Goal: Information Seeking & Learning: Learn about a topic

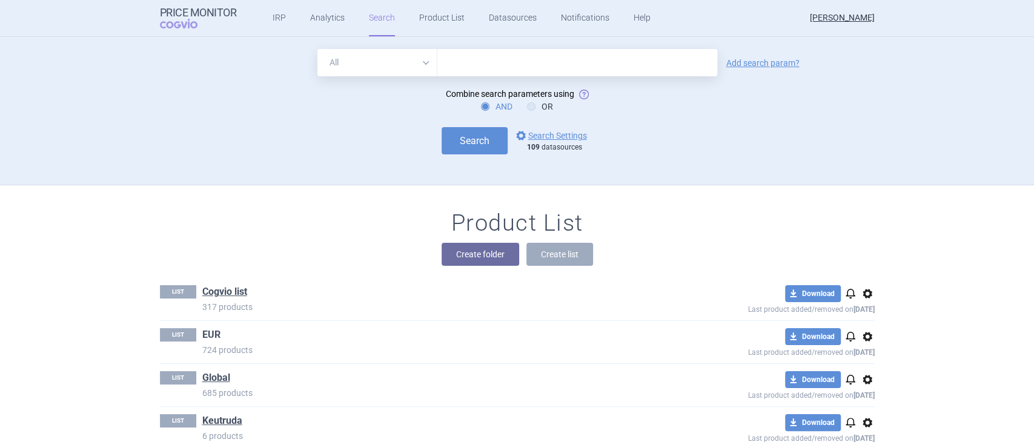
click at [202, 339] on link "EUR" at bounding box center [211, 334] width 18 height 13
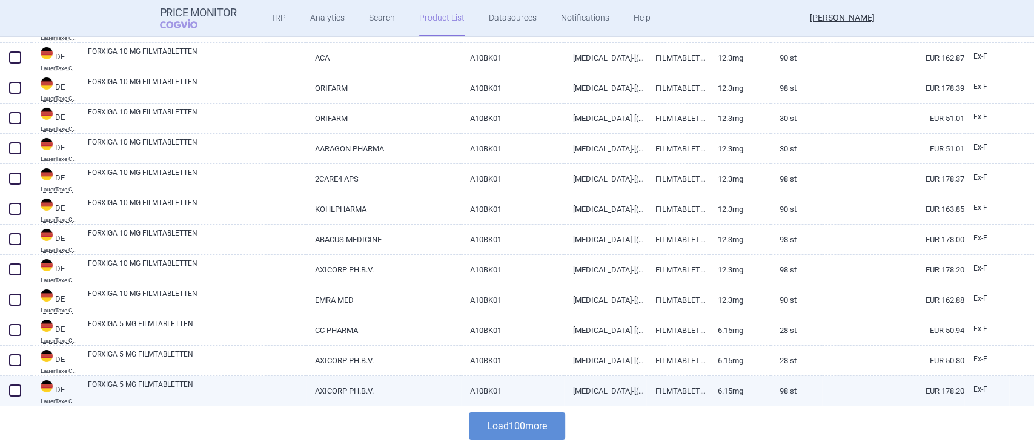
scroll to position [2489, 0]
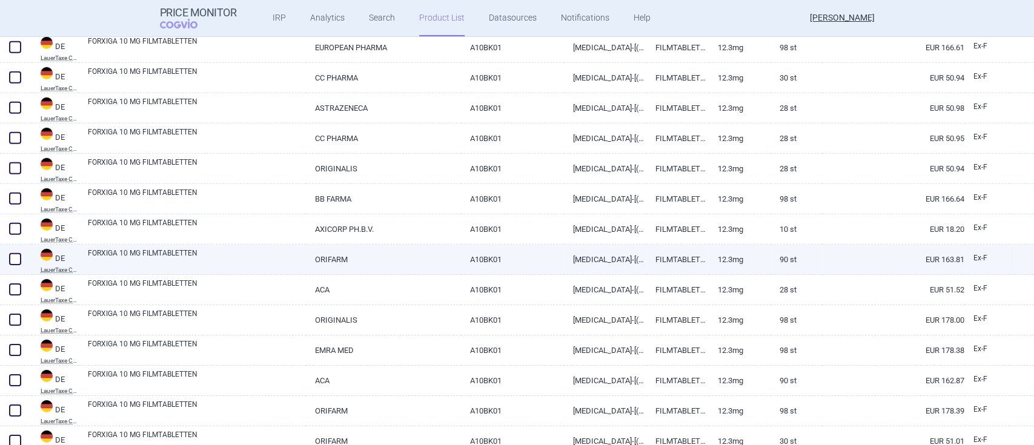
click at [193, 249] on link "FORXIGA 10 MG FILMTABLETTEN" at bounding box center [197, 259] width 218 height 22
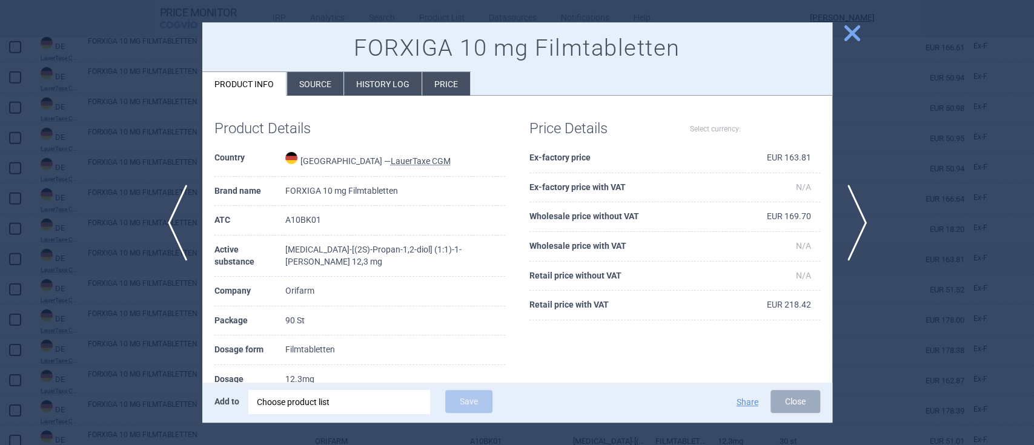
select select "EUR"
click at [848, 31] on span "close" at bounding box center [851, 32] width 21 height 21
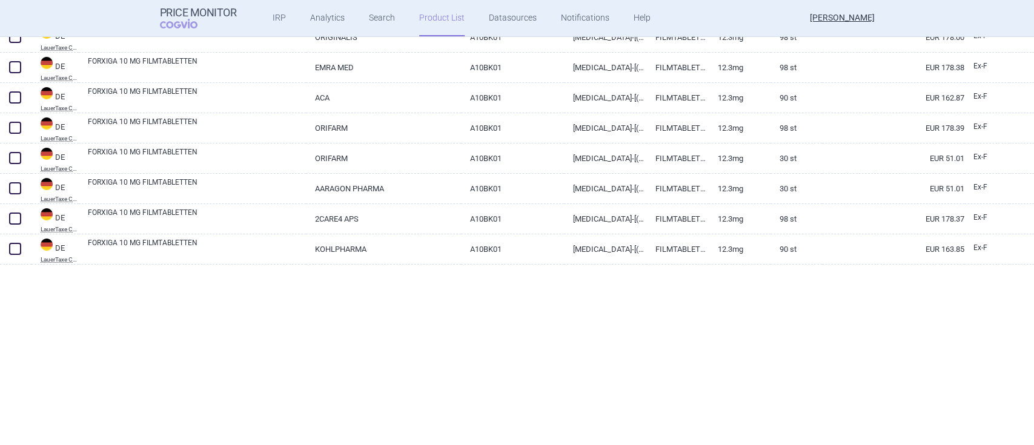
scroll to position [2812, 0]
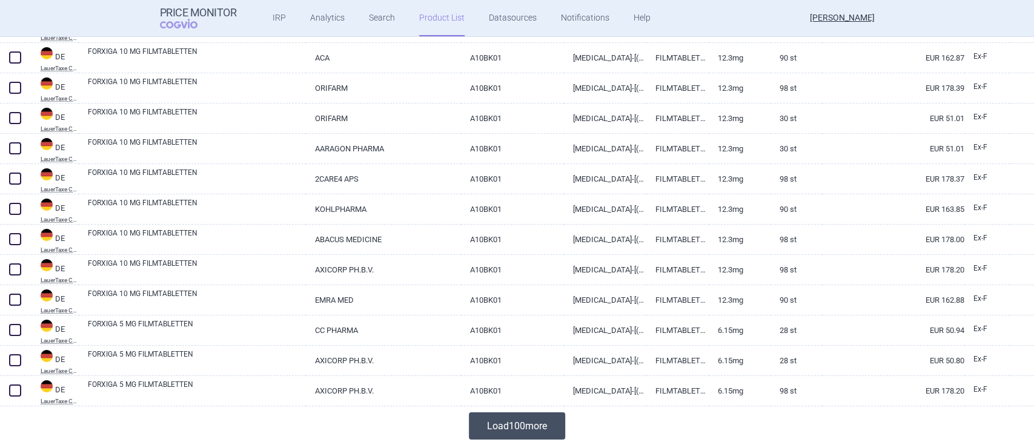
click at [491, 435] on button "Load 100 more" at bounding box center [517, 426] width 96 height 27
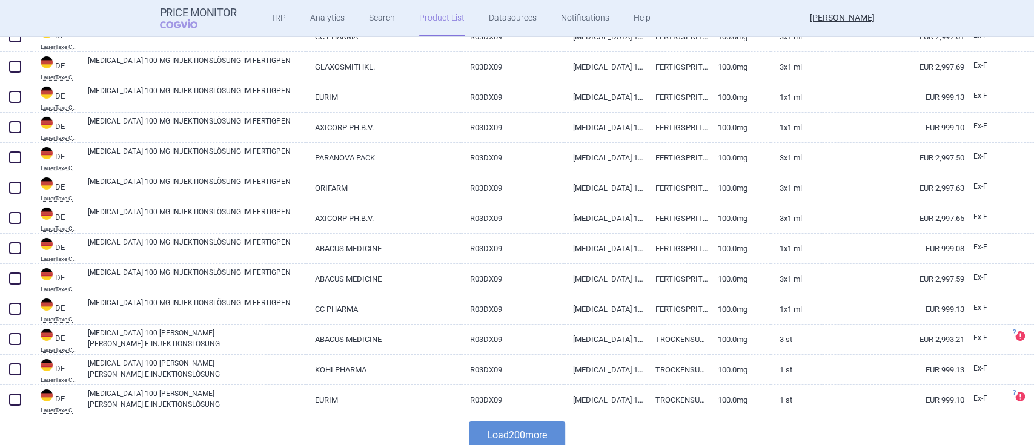
scroll to position [5841, 0]
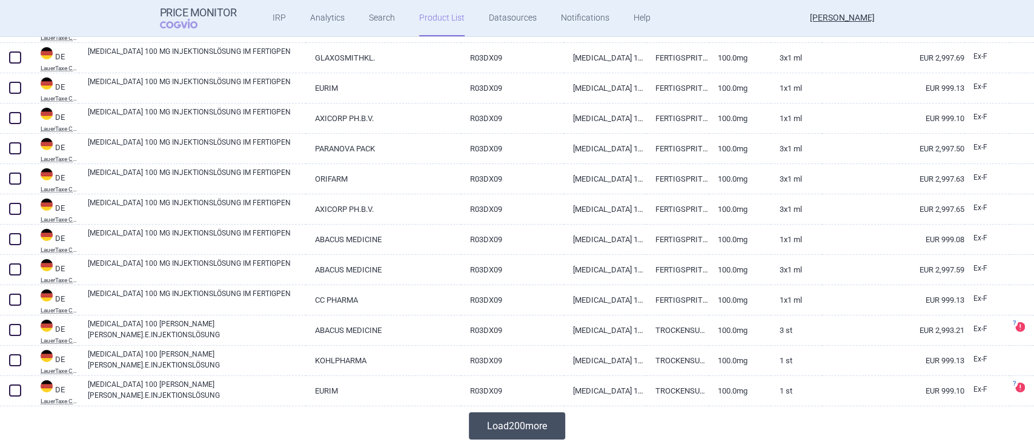
click at [501, 426] on button "Load 200 more" at bounding box center [517, 426] width 96 height 27
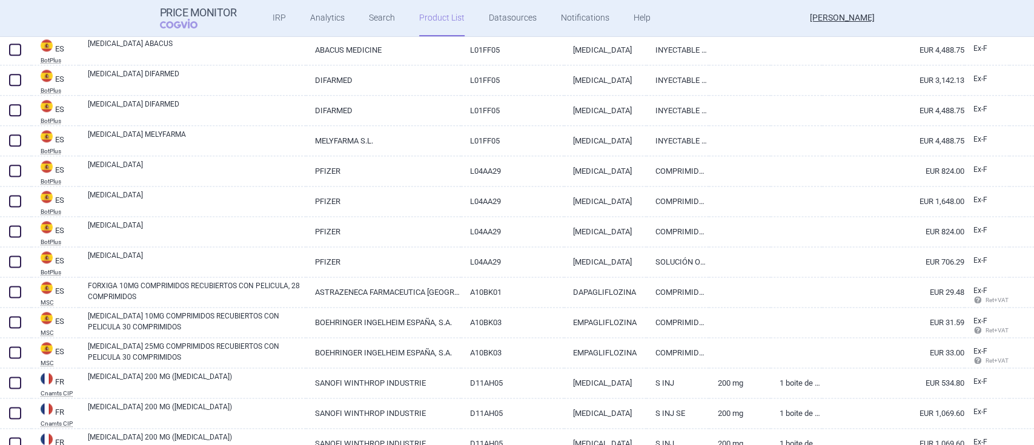
scroll to position [10527, 0]
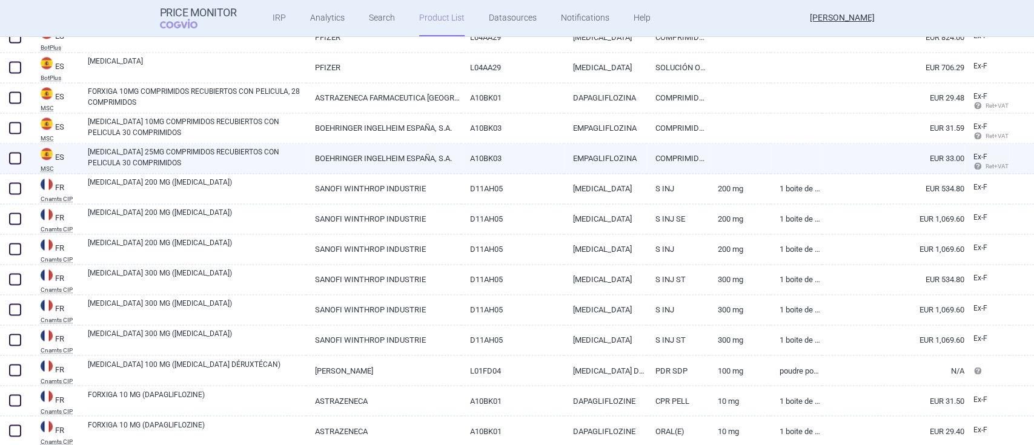
click at [350, 154] on link "BOEHRINGER INGELHEIM ESPAÑA, S.A." at bounding box center [383, 159] width 155 height 30
select select "EUR"
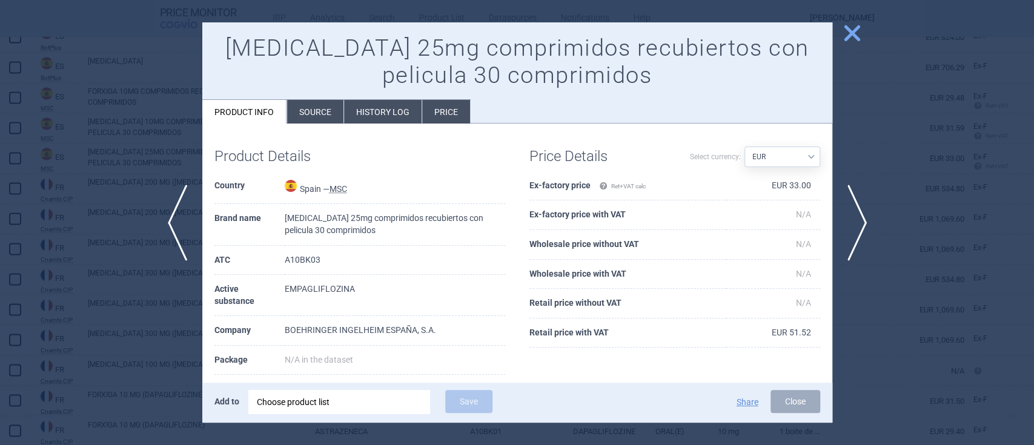
click at [850, 35] on span "close" at bounding box center [851, 32] width 21 height 21
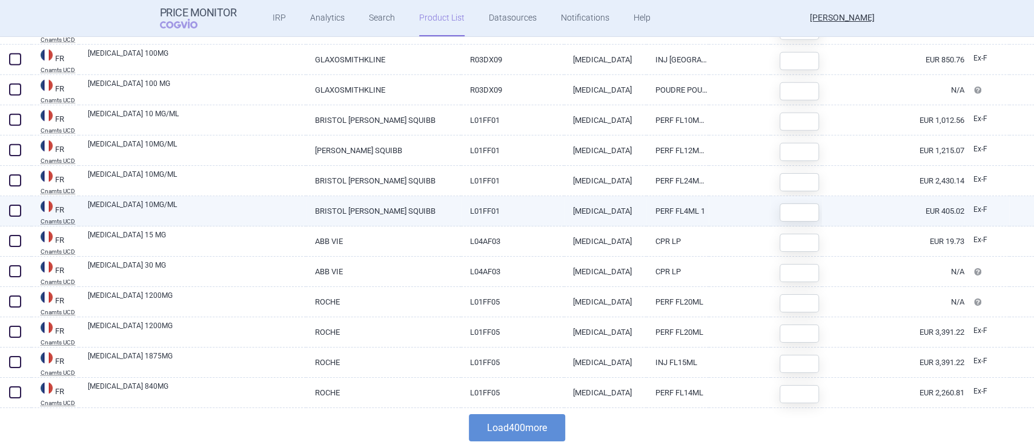
scroll to position [11899, 0]
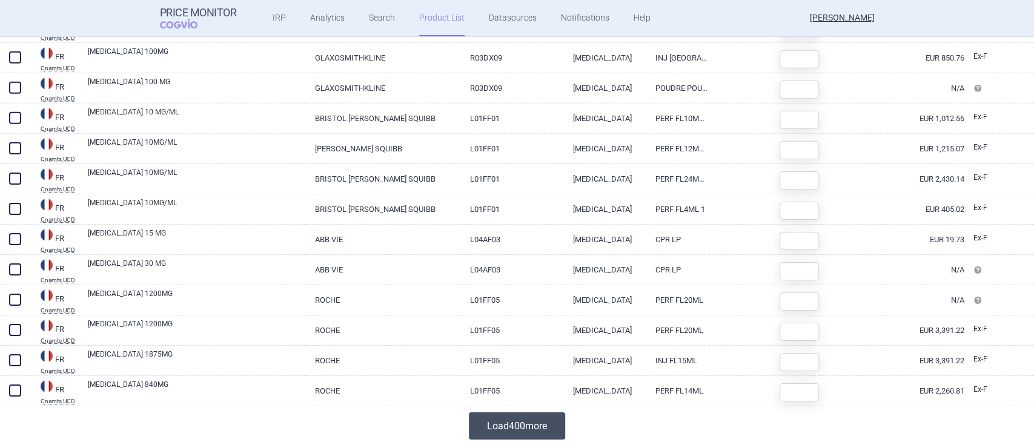
click at [523, 426] on button "Load 400 more" at bounding box center [517, 426] width 96 height 27
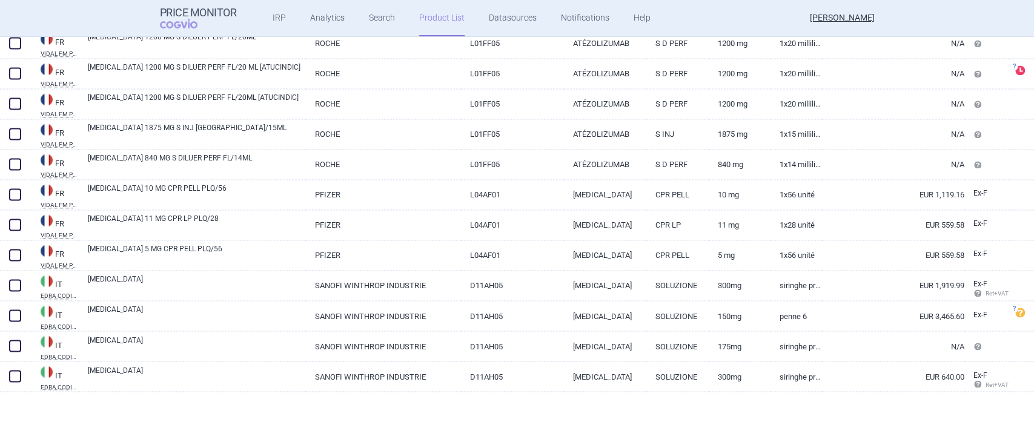
scroll to position [13677, 0]
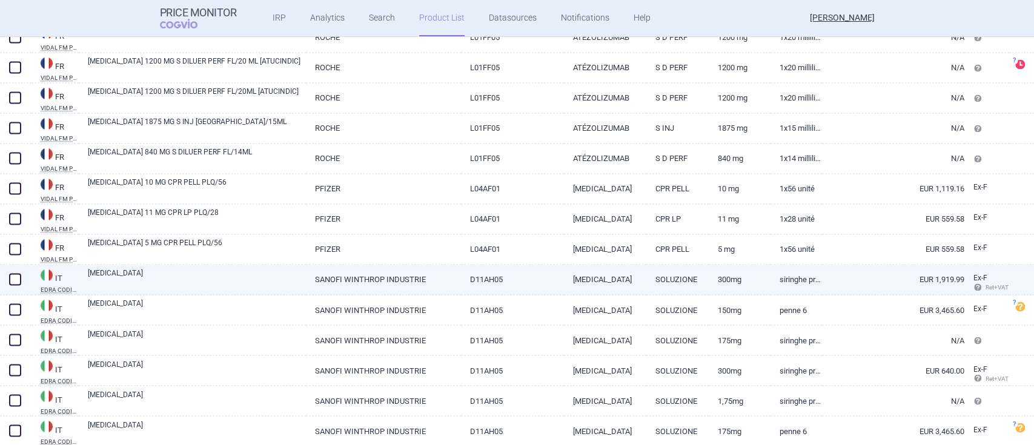
click at [486, 280] on link "D11AH05" at bounding box center [512, 280] width 103 height 30
select select "EUR"
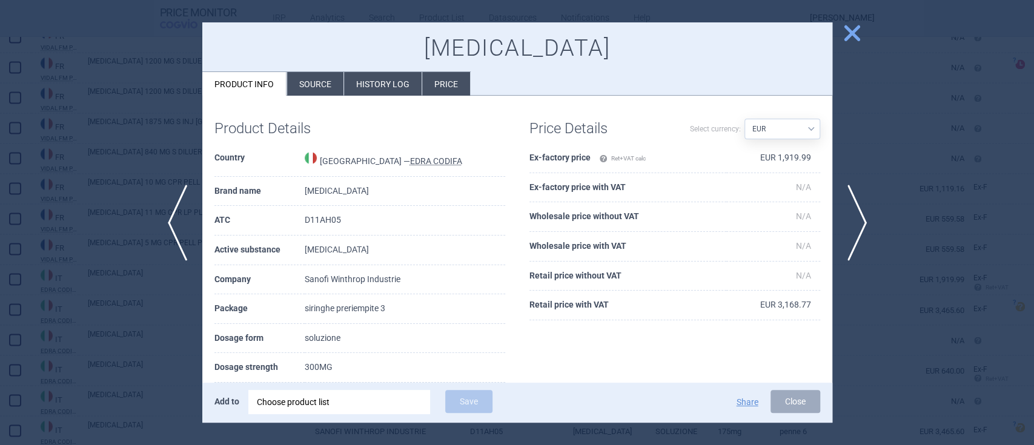
click at [843, 33] on span "close" at bounding box center [851, 32] width 21 height 21
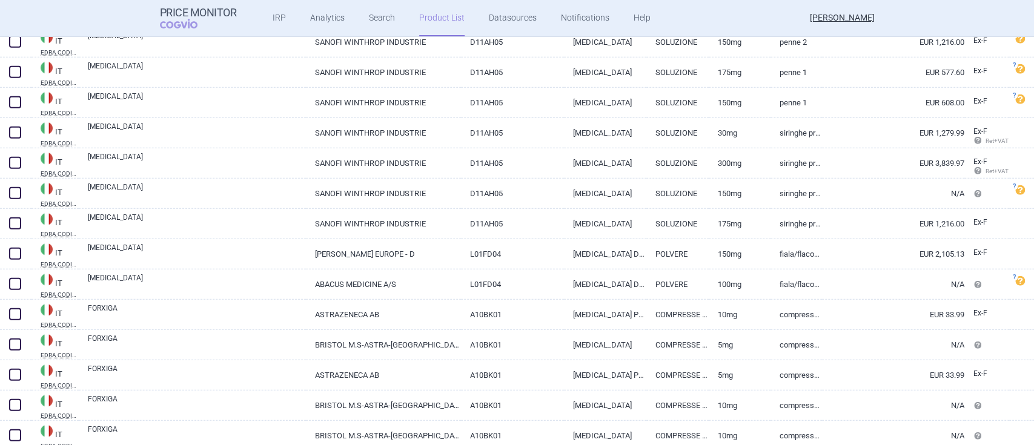
scroll to position [14565, 0]
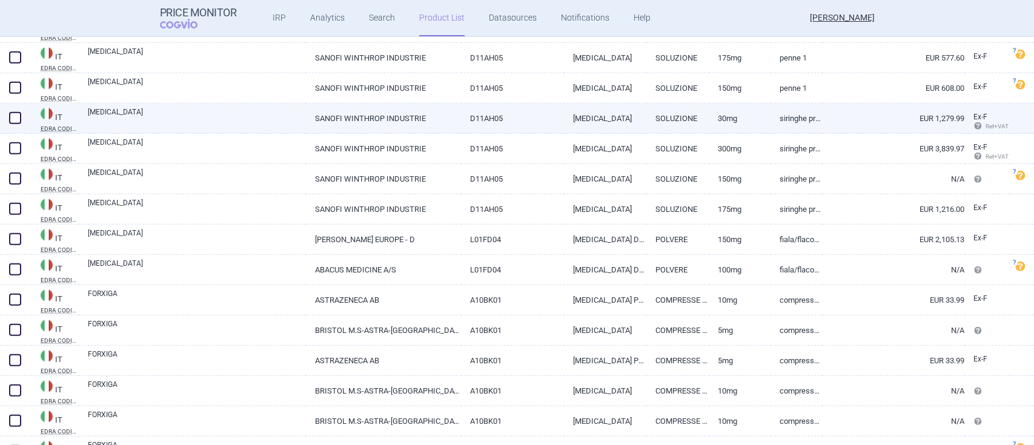
click at [771, 118] on link "siringhe preriempite 2" at bounding box center [796, 119] width 51 height 30
select select "EUR"
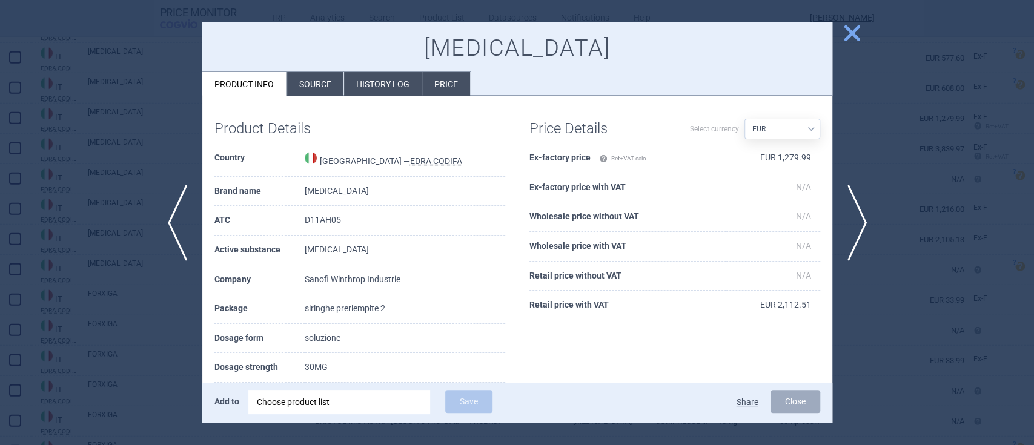
click at [740, 398] on button "Share" at bounding box center [748, 402] width 22 height 8
click at [853, 33] on span "close" at bounding box center [851, 32] width 21 height 21
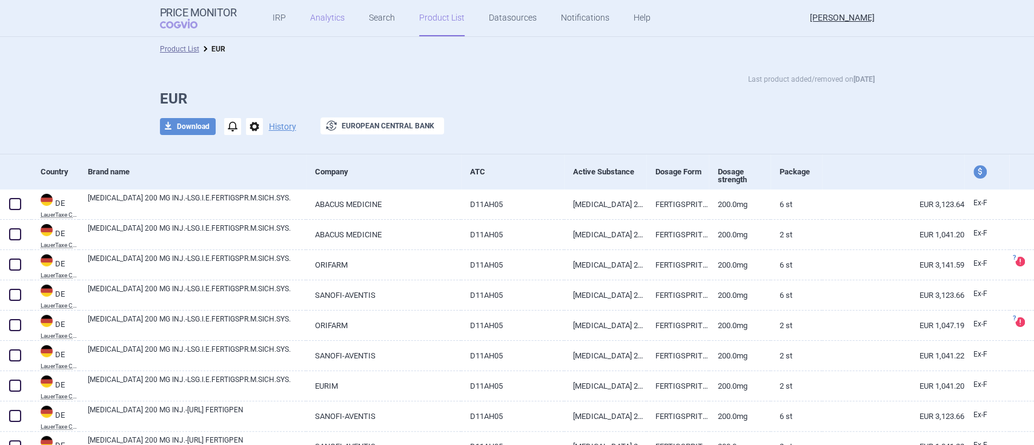
click at [325, 9] on link "Analytics" at bounding box center [327, 18] width 35 height 36
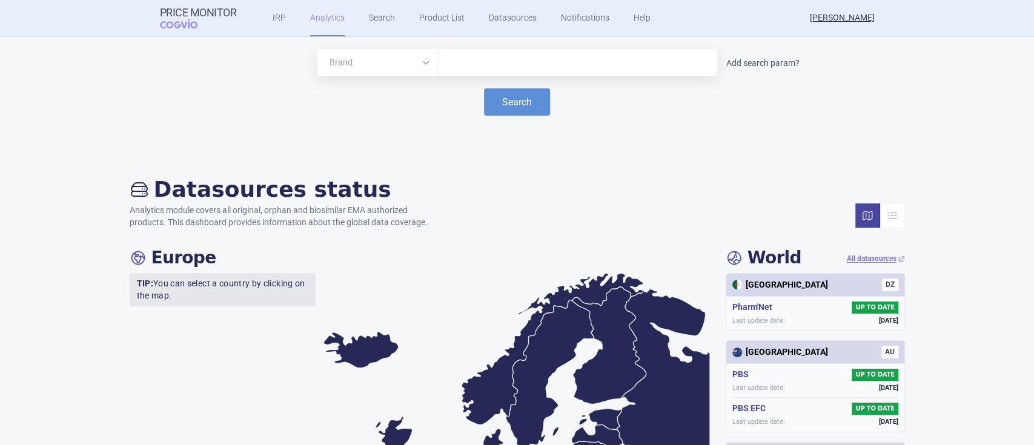
click at [764, 65] on link "Add search param?" at bounding box center [762, 63] width 73 height 8
select select "atc"
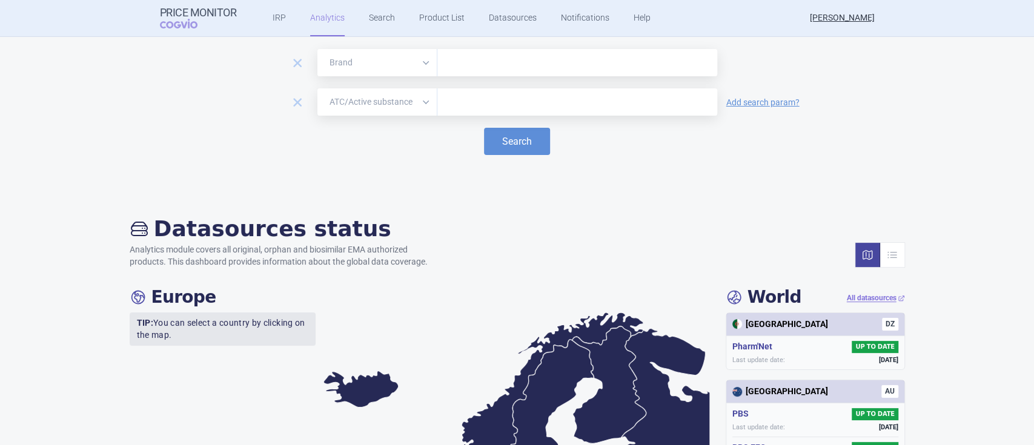
click at [395, 109] on select "Brand ATC/Active substance Therapeutic area" at bounding box center [377, 101] width 120 height 27
click at [873, 162] on div "remove Brand ATC/Active substance Therapeutic area remove Brand ATC/Active subs…" at bounding box center [517, 117] width 1010 height 136
click at [378, 18] on link "Search" at bounding box center [382, 18] width 26 height 36
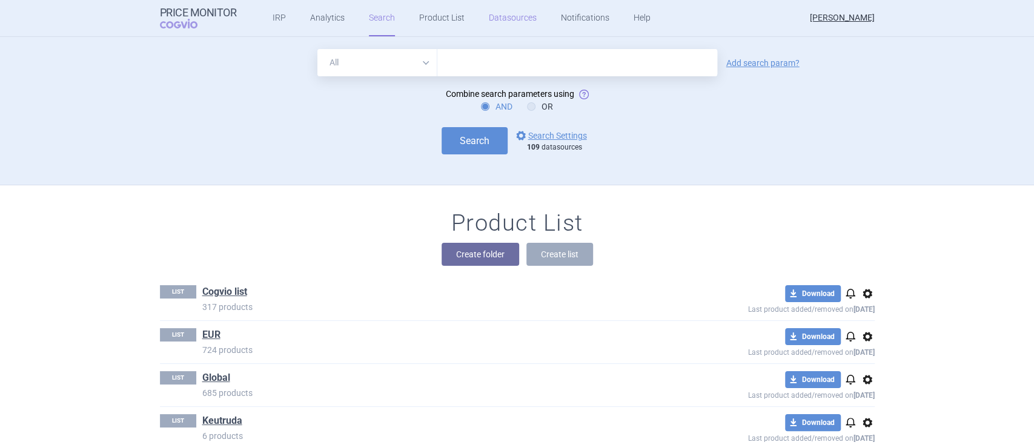
click at [513, 23] on link "Datasources" at bounding box center [513, 18] width 48 height 36
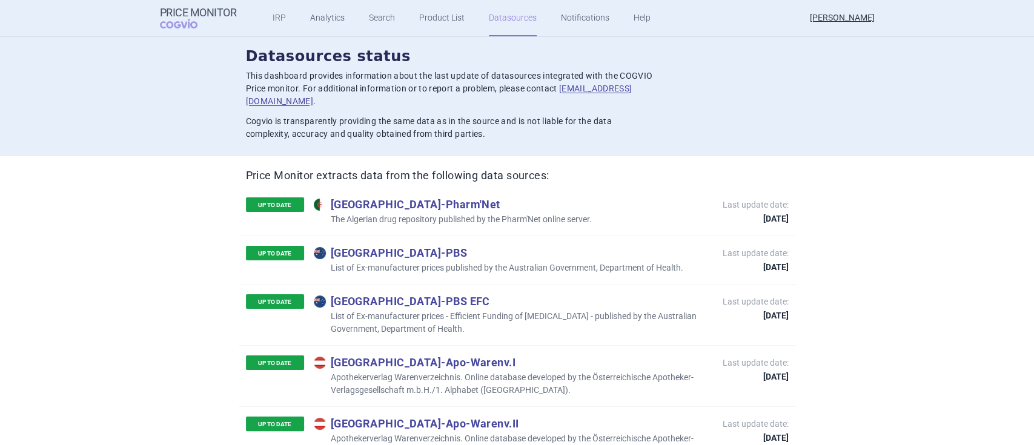
click at [397, 197] on p "Algeria - Pharm'Net" at bounding box center [453, 203] width 278 height 13
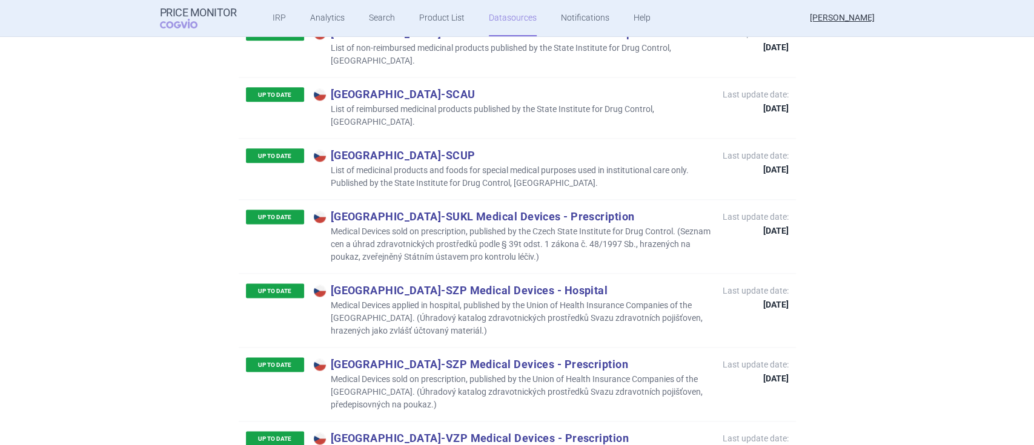
scroll to position [1130, 0]
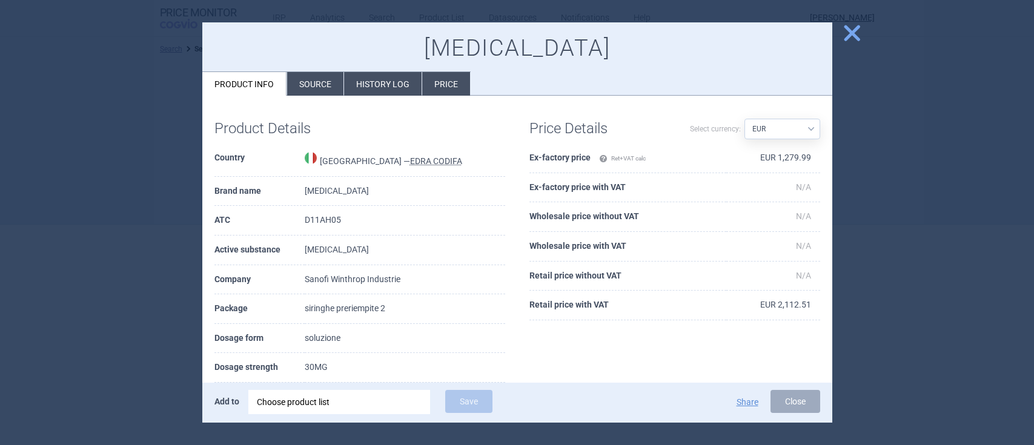
select select "EUR"
click at [854, 40] on span "close" at bounding box center [851, 32] width 21 height 21
